Goal: Transaction & Acquisition: Subscribe to service/newsletter

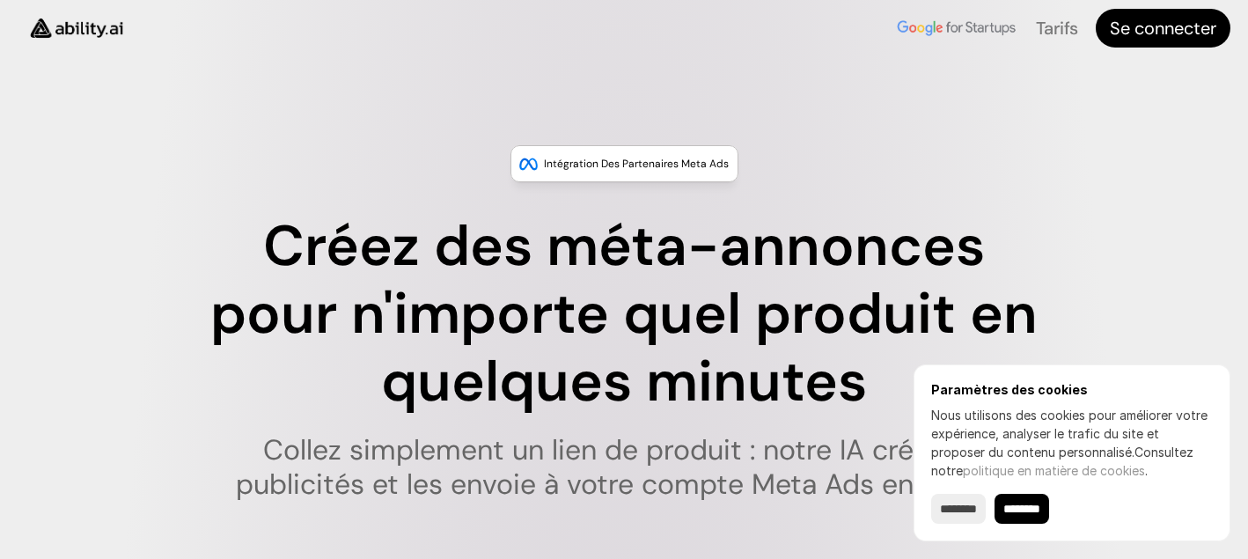
click at [967, 523] on div "Paramètres des cookies Nous utilisons des cookies pour améliorer votre expérien…" at bounding box center [1071, 452] width 317 height 177
click at [969, 504] on input "*******" at bounding box center [958, 509] width 55 height 30
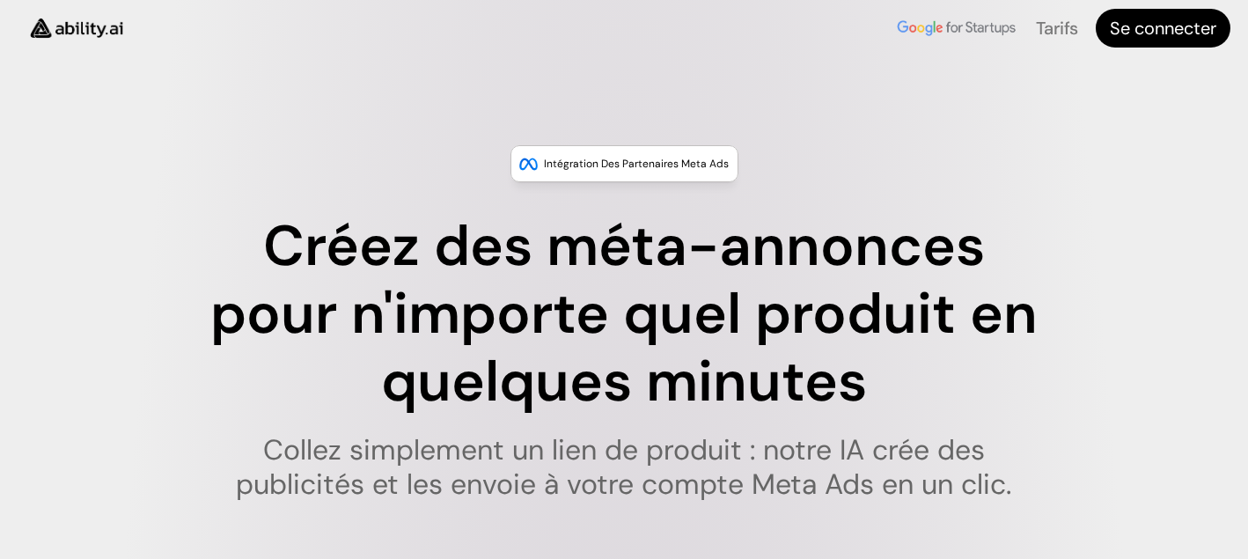
type input "******"
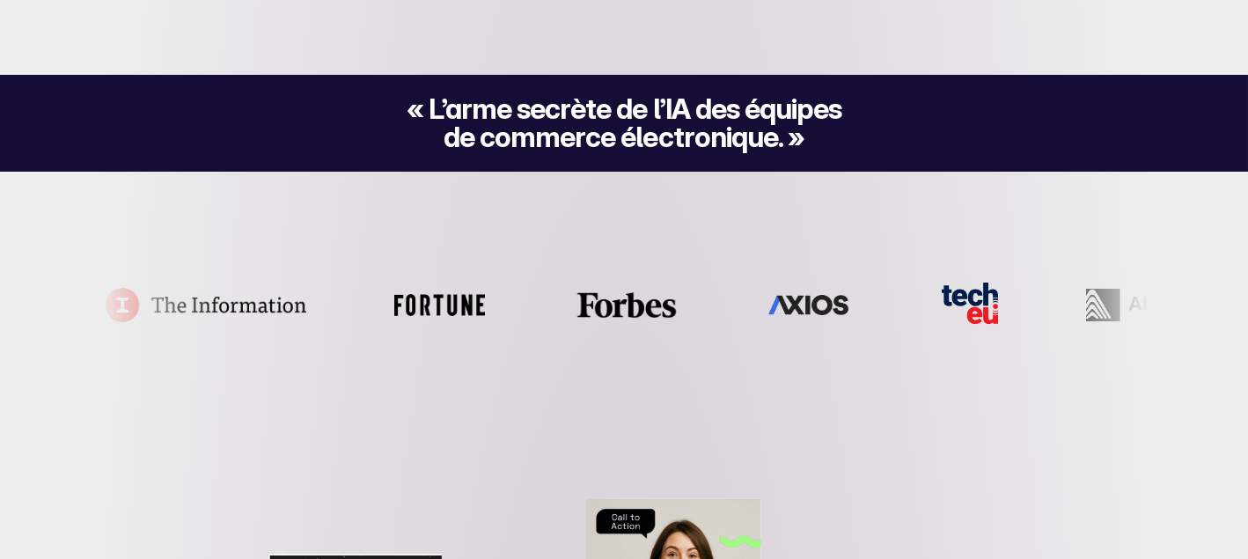
scroll to position [400, 0]
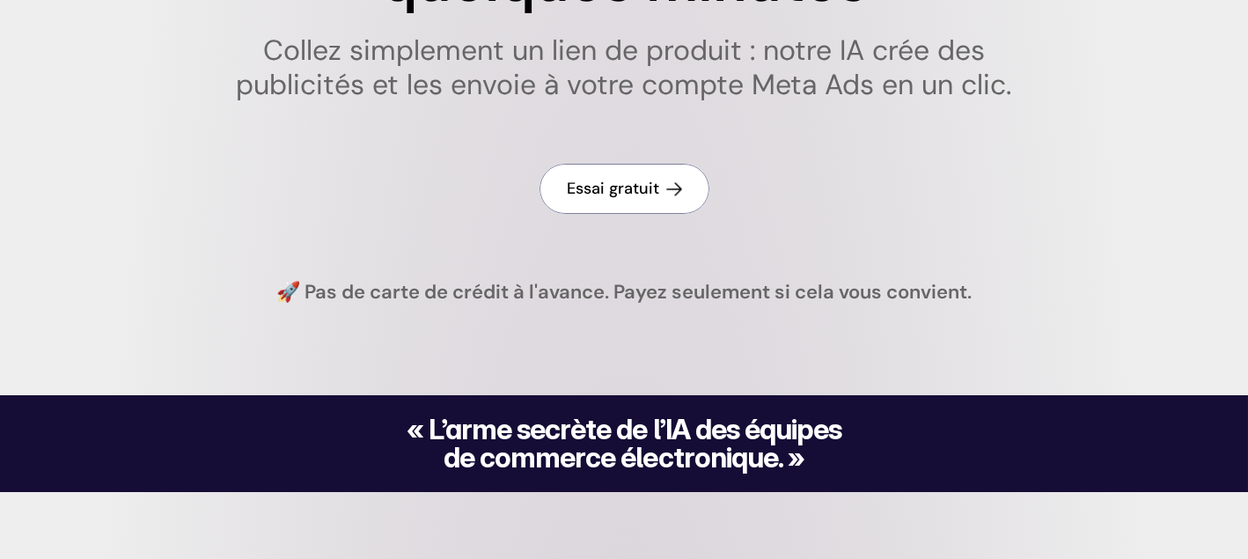
click at [642, 198] on font "Essai gratuit" at bounding box center [614, 188] width 92 height 21
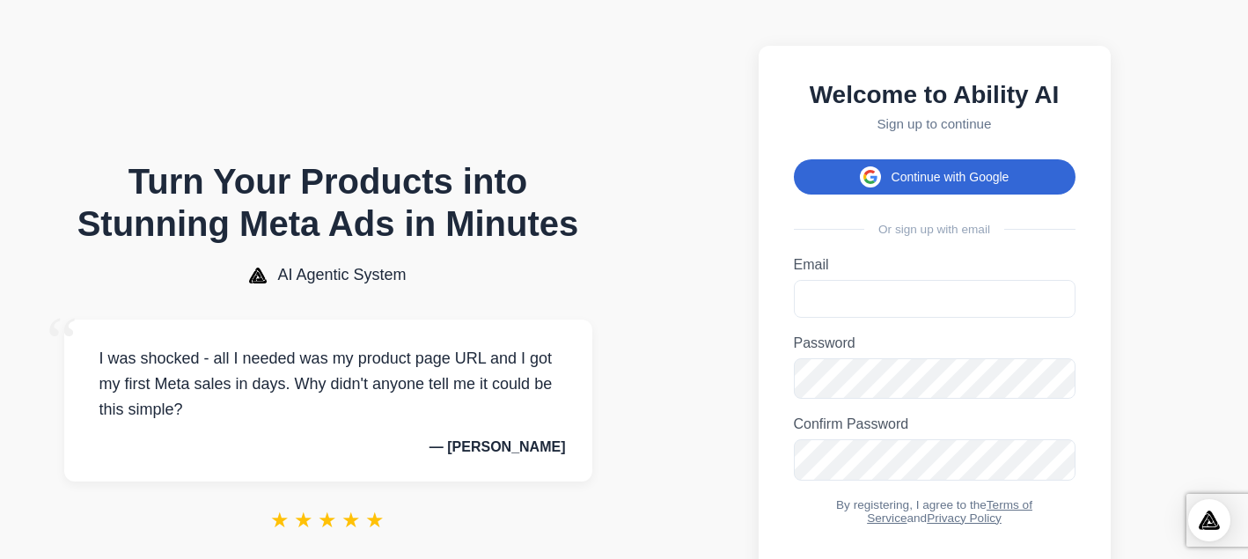
click at [962, 178] on button "Continue with Google" at bounding box center [935, 176] width 282 height 35
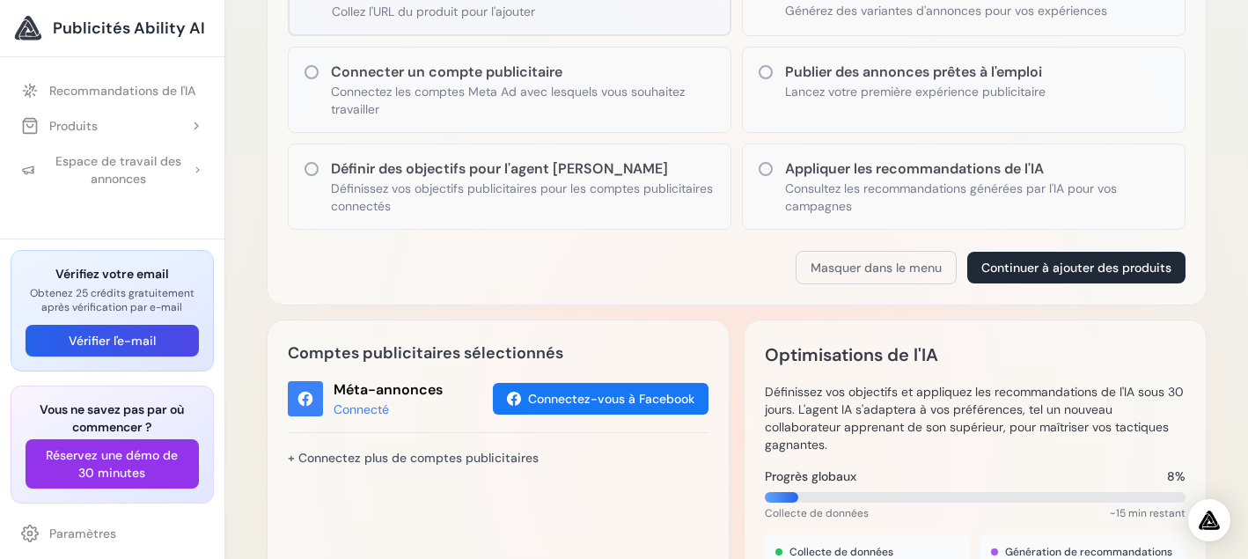
scroll to position [319, 0]
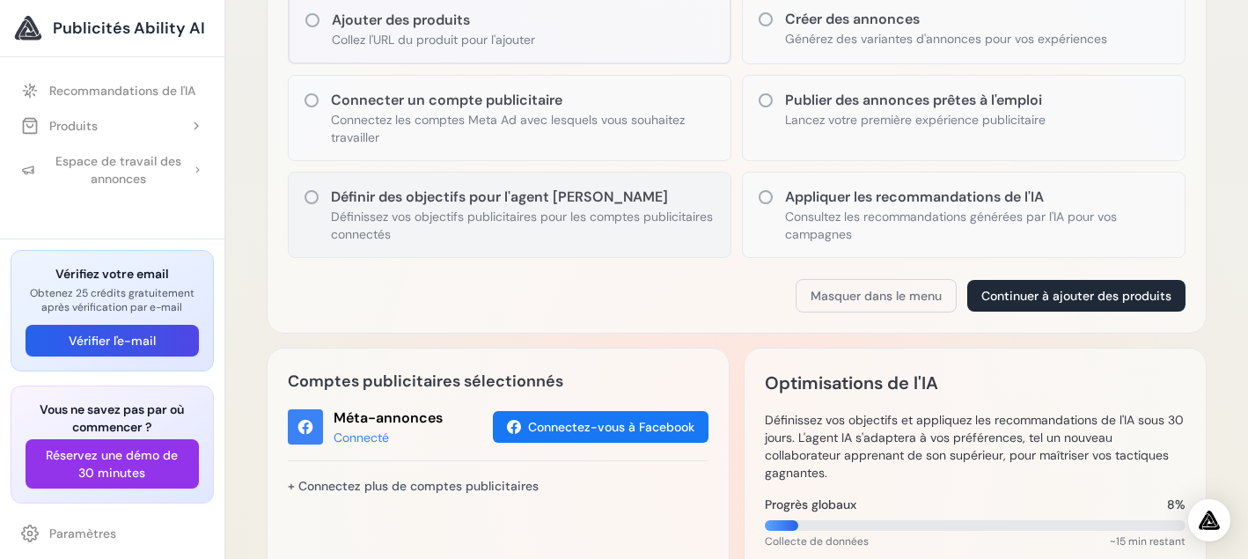
click at [310, 197] on icon at bounding box center [312, 197] width 18 height 18
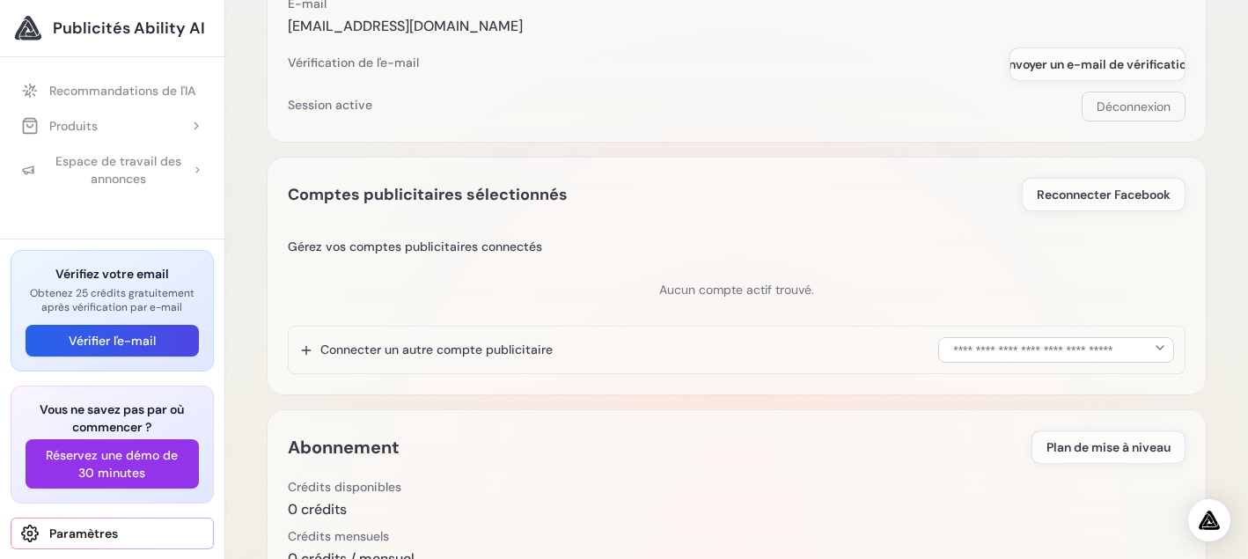
scroll to position [159, 0]
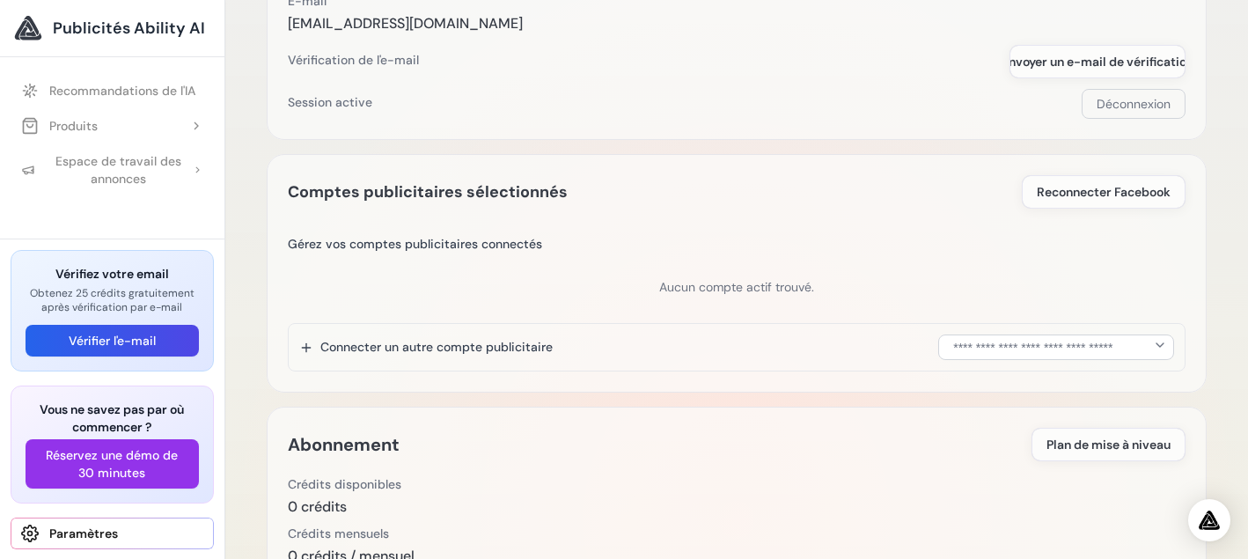
click at [282, 242] on div "Comptes publicitaires sélectionnés Reconnecter Facebook" at bounding box center [737, 273] width 940 height 238
click at [299, 242] on font "Gérez vos comptes publicitaires connectés" at bounding box center [415, 244] width 254 height 16
